Goal: Task Accomplishment & Management: Use online tool/utility

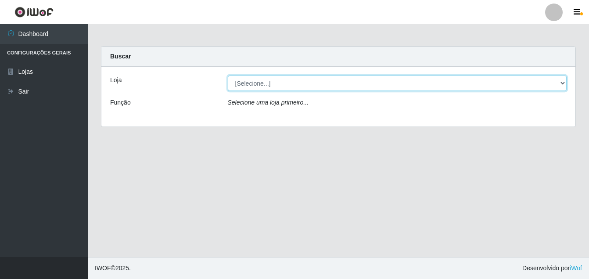
click at [289, 81] on select "[Selecione...] Ajubá Mercado" at bounding box center [397, 83] width 339 height 15
select select "402"
click at [228, 76] on select "[Selecione...] Ajubá Mercado" at bounding box center [397, 83] width 339 height 15
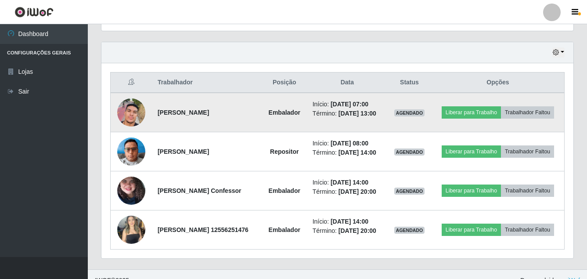
scroll to position [307, 0]
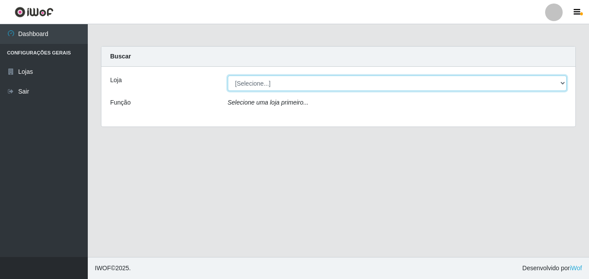
click at [281, 82] on select "[Selecione...] Ajubá Mercado" at bounding box center [397, 83] width 339 height 15
select select "402"
click at [228, 76] on select "[Selecione...] Ajubá Mercado" at bounding box center [397, 83] width 339 height 15
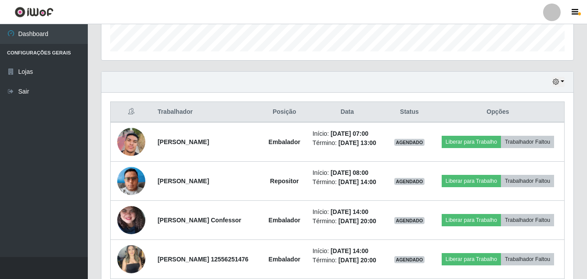
scroll to position [263, 0]
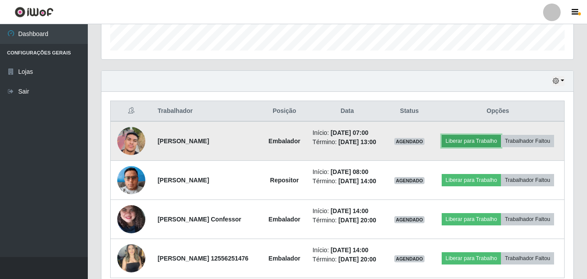
click at [501, 137] on button "Liberar para Trabalho" at bounding box center [471, 141] width 59 height 12
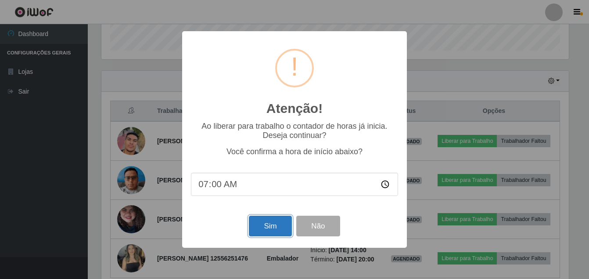
click at [266, 219] on button "Sim" at bounding box center [270, 226] width 43 height 21
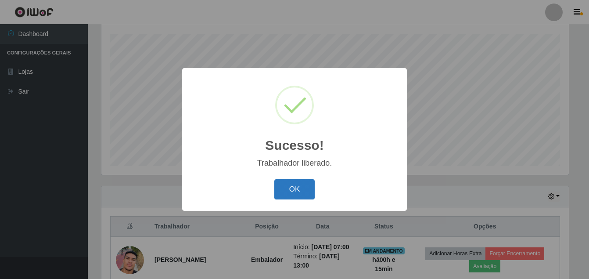
click at [295, 180] on button "OK" at bounding box center [294, 189] width 41 height 21
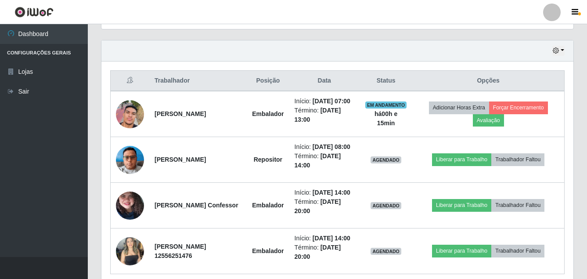
scroll to position [324, 0]
